Goal: Transaction & Acquisition: Purchase product/service

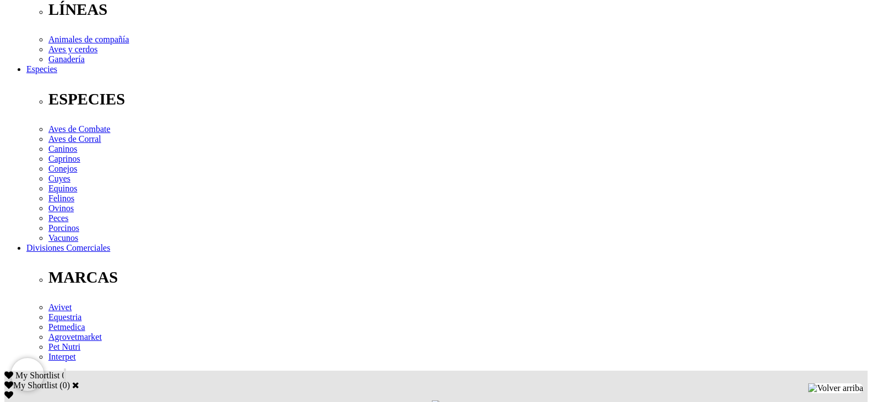
scroll to position [385, 0]
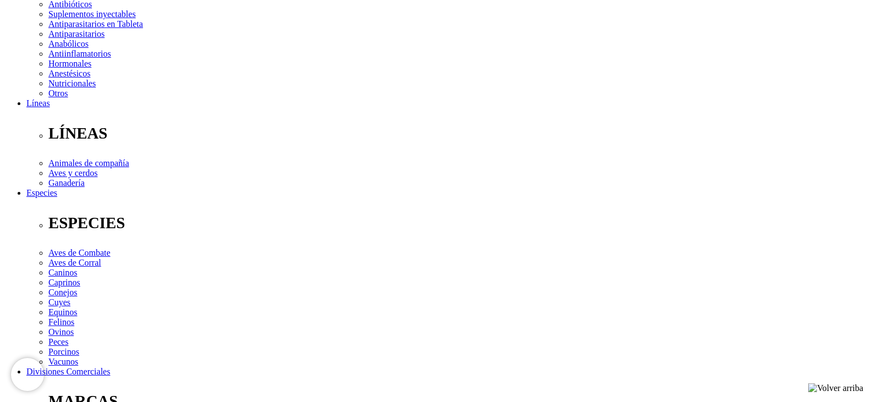
scroll to position [220, 0]
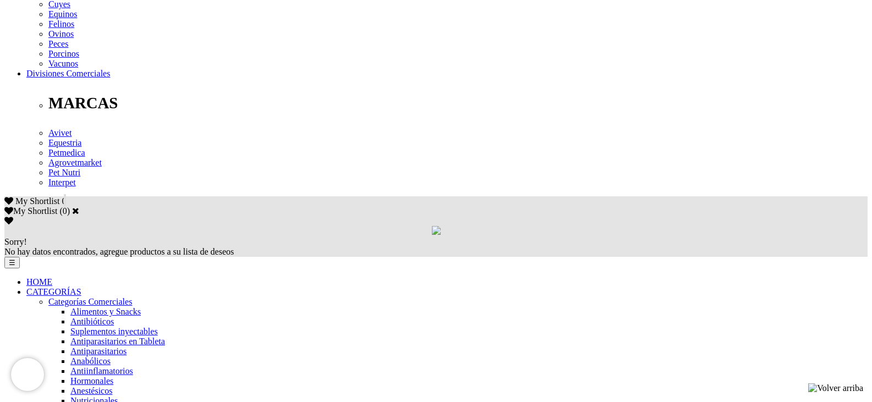
scroll to position [550, 0]
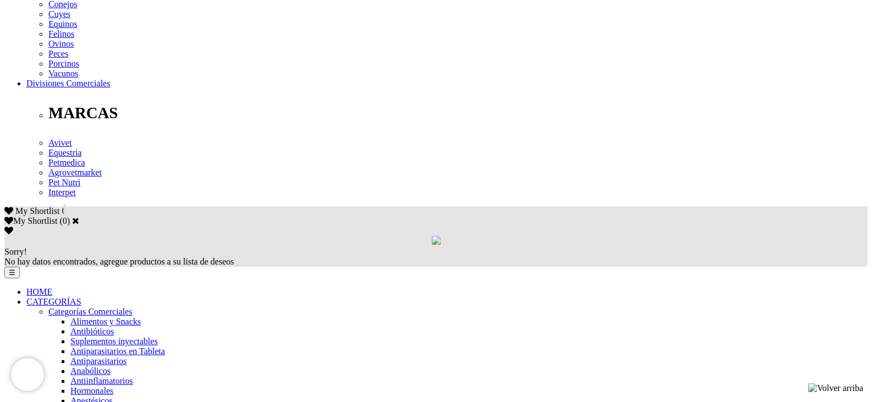
scroll to position [550, 0]
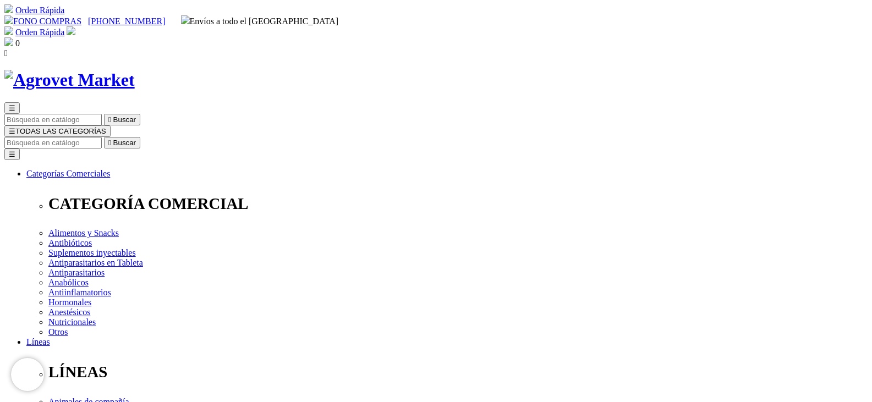
click at [102, 137] on input "Buscar" at bounding box center [52, 143] width 97 height 12
type input "factor hepatico 10"
click at [333, 137] on button " Buscar" at bounding box center [351, 143] width 36 height 12
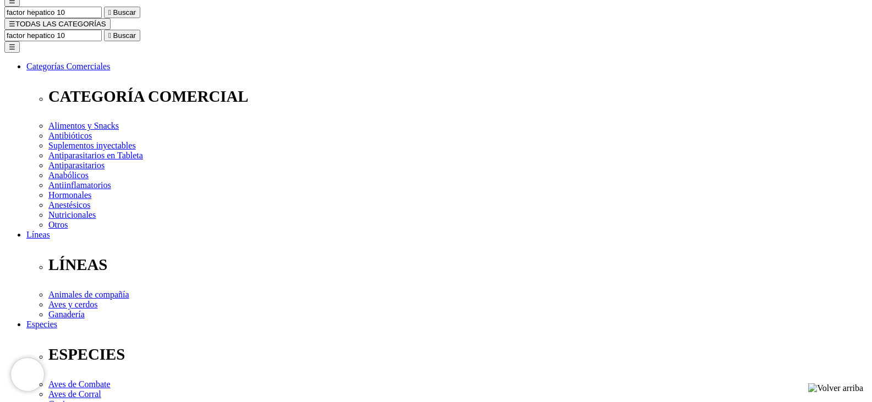
scroll to position [55, 0]
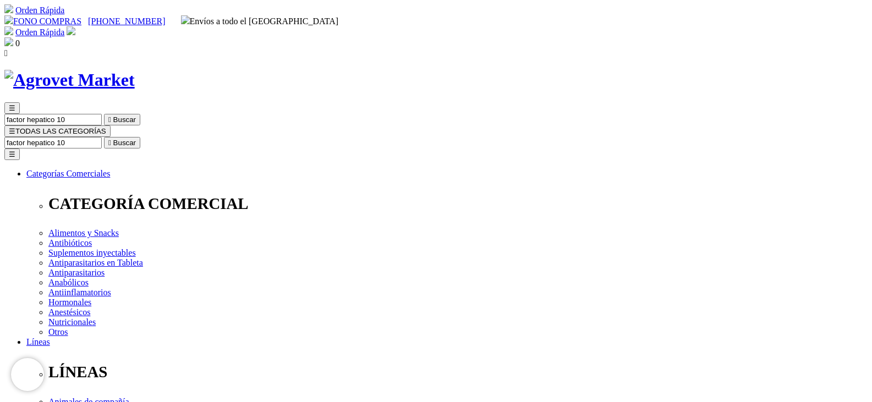
click at [102, 137] on input "factor hepatico 10" at bounding box center [52, 143] width 97 height 12
click at [331, 137] on input "Nutromixfactor hepatico 10" at bounding box center [281, 143] width 97 height 12
type input "Nutromix"
click at [328, 137] on button " Buscar" at bounding box center [346, 143] width 36 height 12
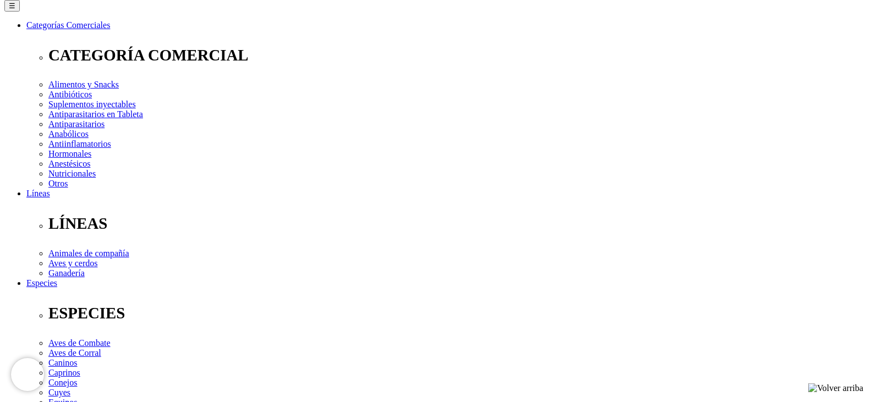
scroll to position [165, 0]
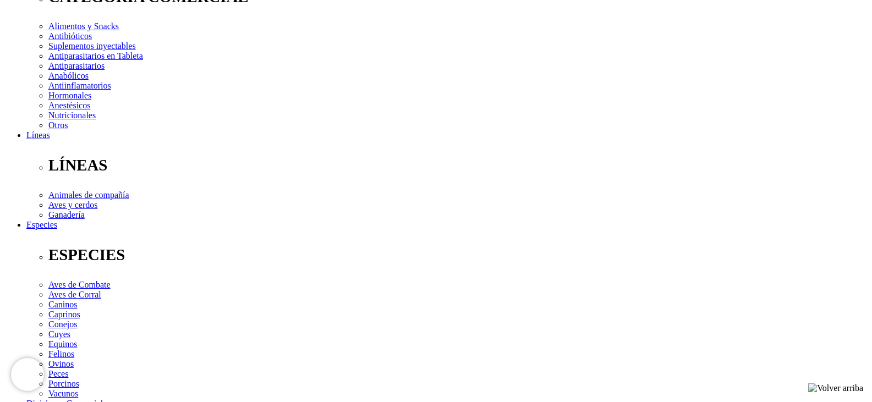
scroll to position [55, 0]
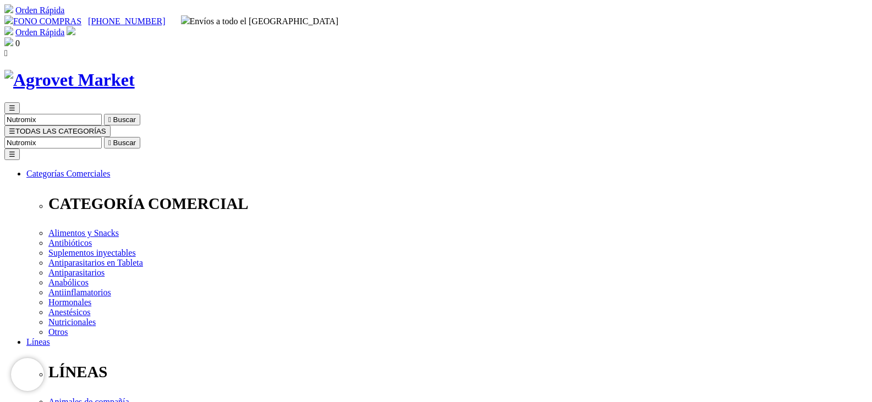
click at [140, 137] on button " Buscar" at bounding box center [122, 143] width 36 height 12
click at [102, 137] on input "Nutromix" at bounding box center [52, 143] width 97 height 12
type input "N"
type input "floraviva"
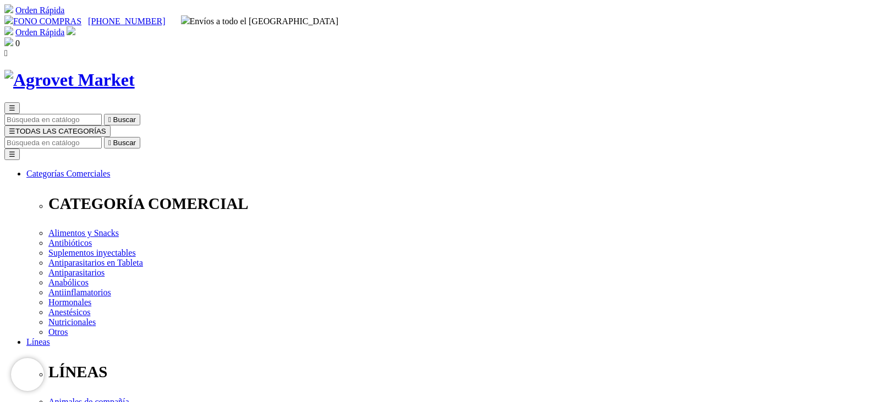
click at [102, 137] on input "Buscar" at bounding box center [52, 143] width 97 height 12
type input "floraviva"
click at [102, 137] on input "Buscar" at bounding box center [52, 143] width 97 height 12
type input "floraviva"
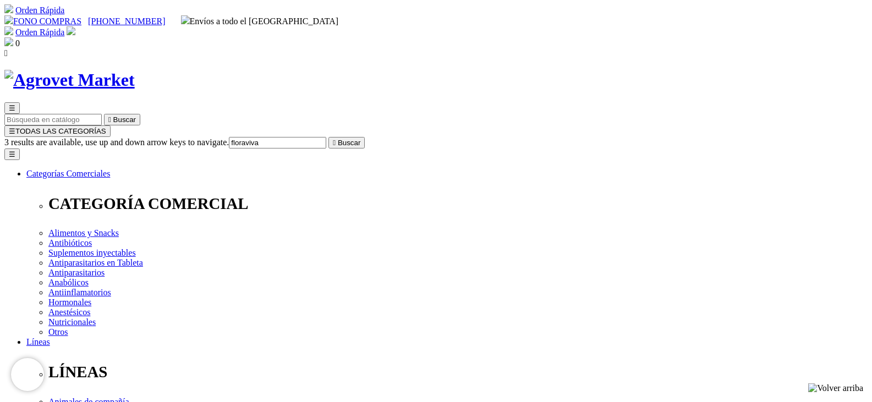
click at [102, 137] on input "Buscar" at bounding box center [52, 143] width 97 height 12
type input "floraviva"
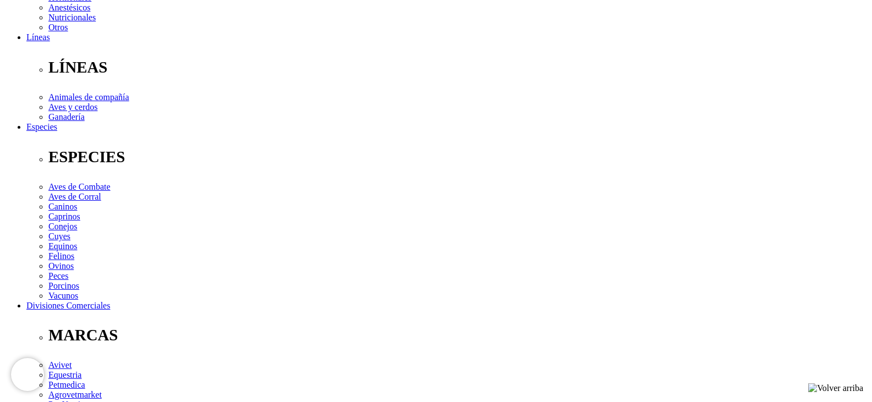
scroll to position [275, 0]
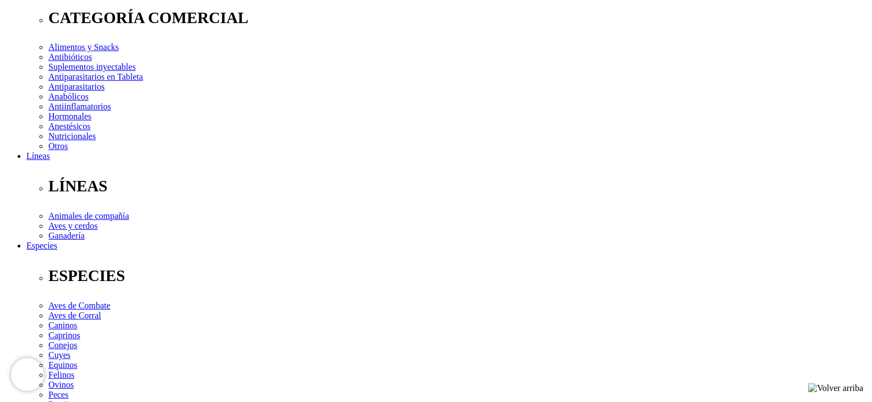
scroll to position [165, 0]
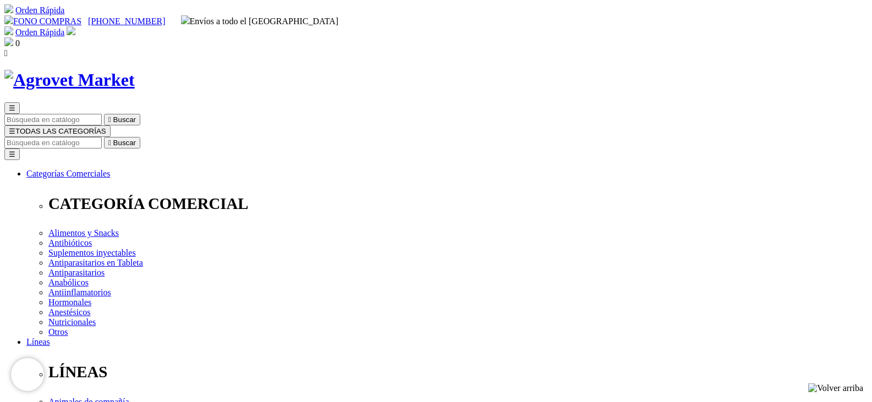
click at [102, 137] on input "Buscar" at bounding box center [52, 143] width 97 height 12
type input "vet pro oticlean"
click at [104, 137] on button " Buscar" at bounding box center [122, 143] width 36 height 12
click at [102, 137] on input "vet pro oticlean" at bounding box center [52, 143] width 97 height 12
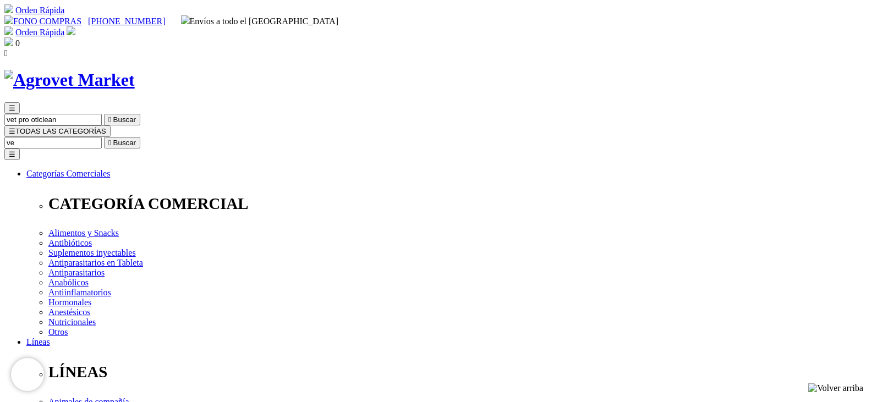
type input "v"
type input "Vetactin"
click at [327, 139] on icon "" at bounding box center [326, 143] width 3 height 8
click at [102, 137] on input "Vetactin" at bounding box center [52, 143] width 97 height 12
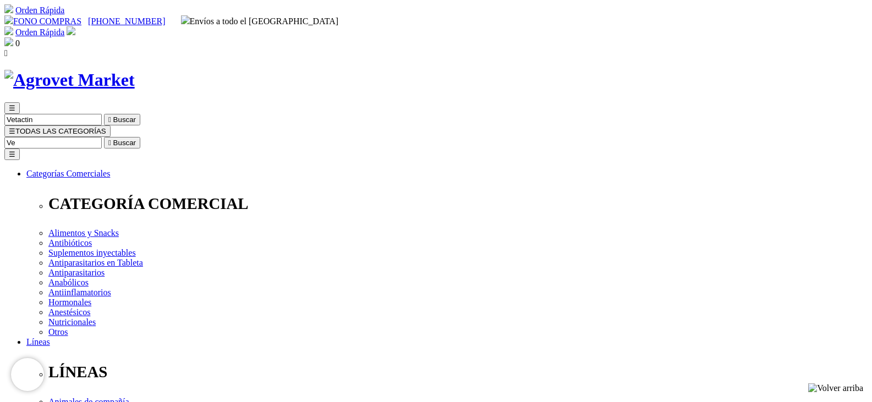
type input "V"
type input "zemethis"
click at [102, 137] on input "Buscar" at bounding box center [52, 143] width 97 height 12
type input "zemethis"
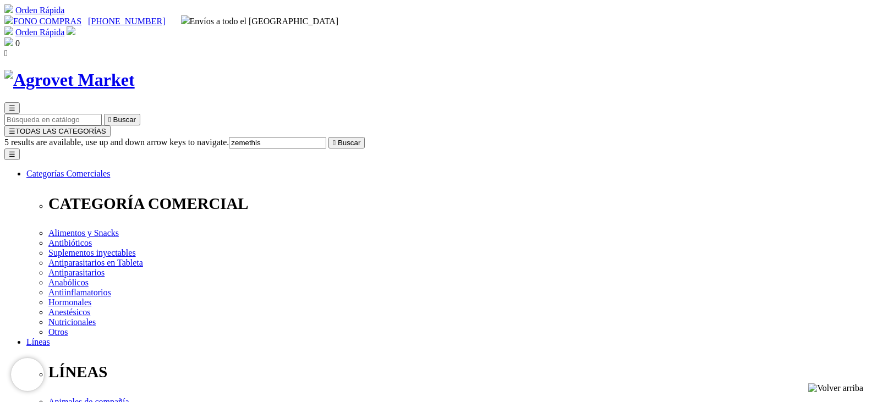
click at [102, 137] on input "Buscar" at bounding box center [52, 143] width 97 height 12
type input "enroflox"
click at [102, 137] on input "Buscar" at bounding box center [52, 143] width 97 height 12
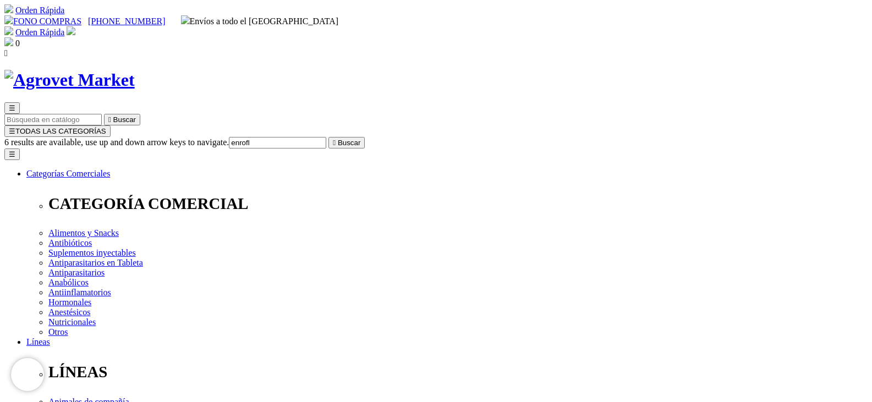
type input "enroflo"
